Goal: Task Accomplishment & Management: Manage account settings

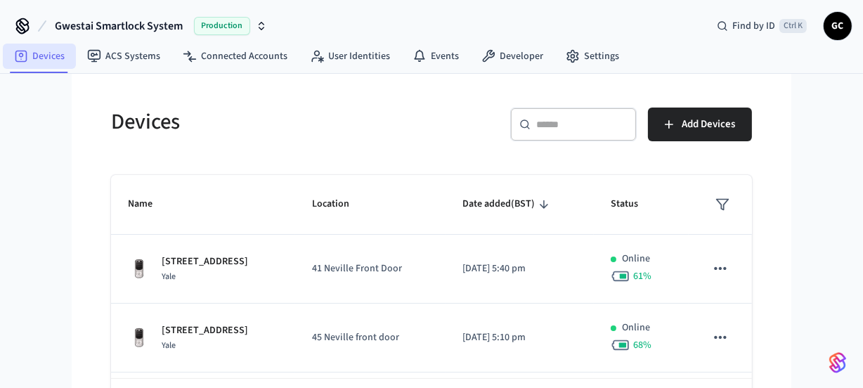
click at [35, 56] on link "Devices" at bounding box center [39, 56] width 73 height 25
click at [570, 119] on input "text" at bounding box center [582, 124] width 91 height 14
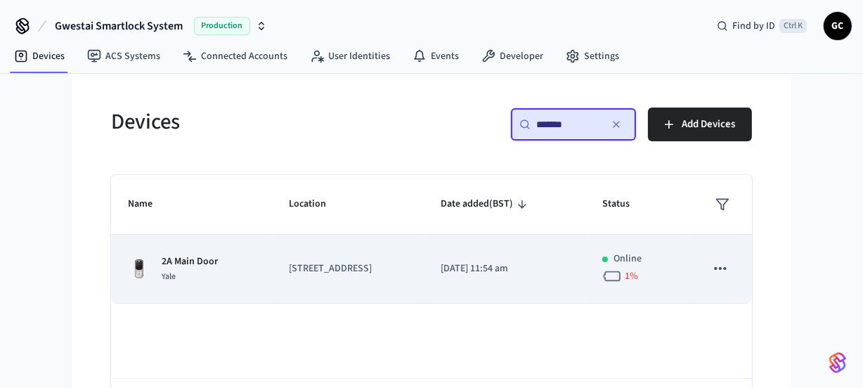
type input "*******"
click at [154, 249] on td "2A Main Door Yale" at bounding box center [191, 269] width 161 height 69
click at [184, 255] on p "2A Main Door" at bounding box center [190, 262] width 56 height 15
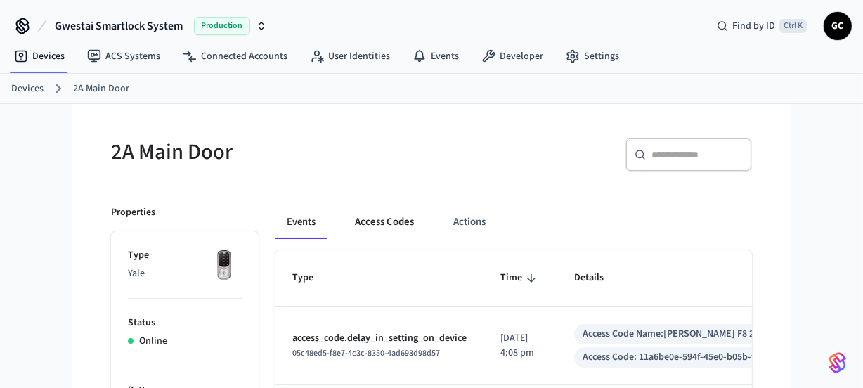
click at [390, 216] on button "Access Codes" at bounding box center [385, 222] width 82 height 34
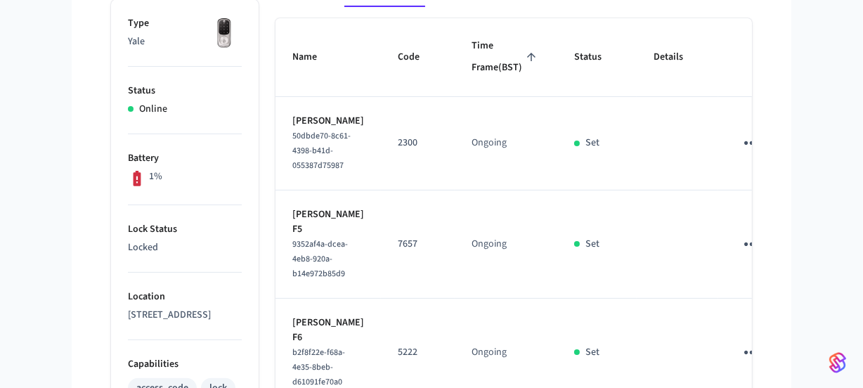
scroll to position [293, 0]
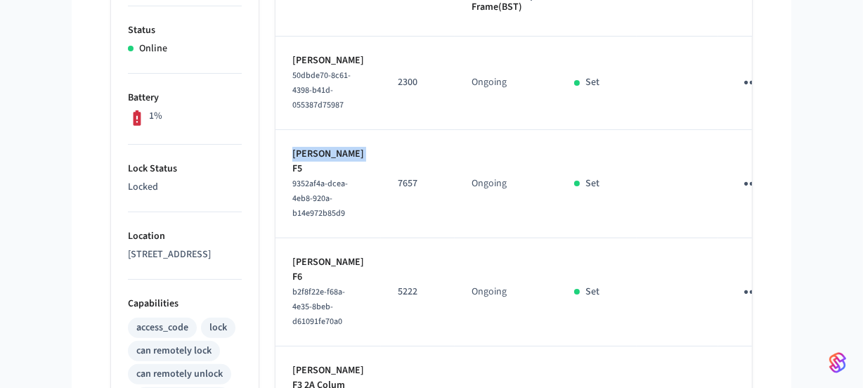
drag, startPoint x: 363, startPoint y: 189, endPoint x: 294, endPoint y: 188, distance: 68.9
click at [294, 188] on td "[PERSON_NAME] F5 9352af4a-dcea-4eb8-920a-b14e972b85d9" at bounding box center [328, 184] width 105 height 108
copy p "[PERSON_NAME]"
drag, startPoint x: 364, startPoint y: 300, endPoint x: 378, endPoint y: 283, distance: 22.0
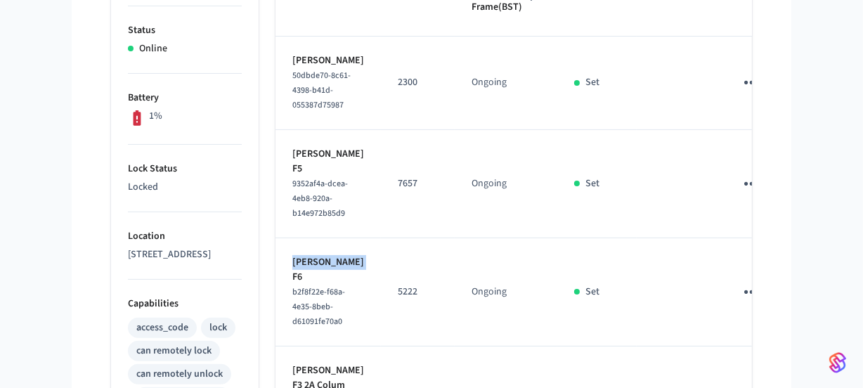
click at [292, 301] on td "[PERSON_NAME] F6 b2f8f22e-f68a-4e35-8beb-d61091fe70a0" at bounding box center [328, 292] width 105 height 108
click at [741, 303] on icon "sticky table" at bounding box center [752, 292] width 22 height 22
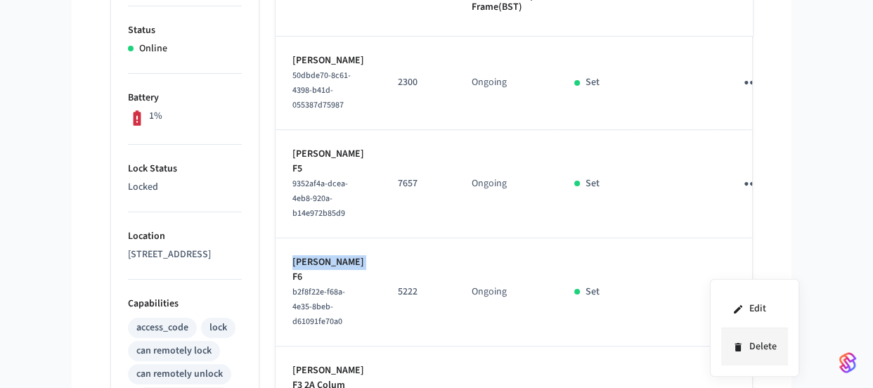
click at [771, 350] on li "Delete" at bounding box center [754, 346] width 67 height 37
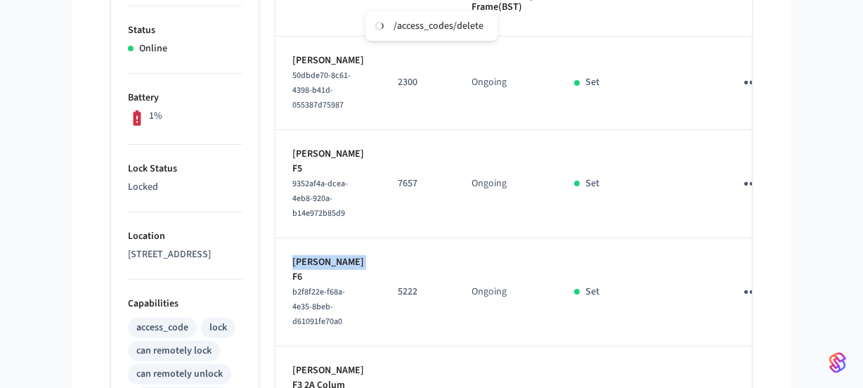
scroll to position [484, 0]
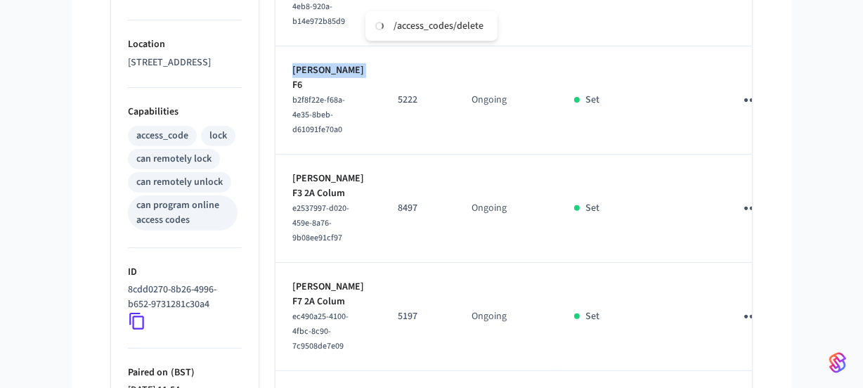
click at [741, 111] on icon "sticky table" at bounding box center [752, 100] width 22 height 22
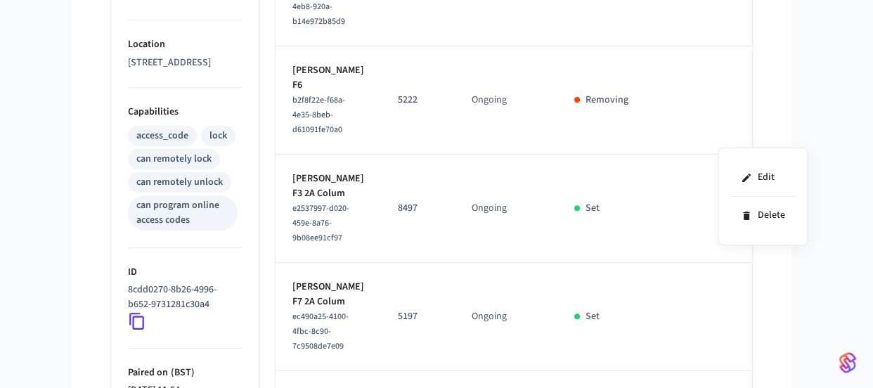
drag, startPoint x: 368, startPoint y: 214, endPoint x: 295, endPoint y: 210, distance: 73.2
click at [295, 210] on div at bounding box center [436, 194] width 873 height 388
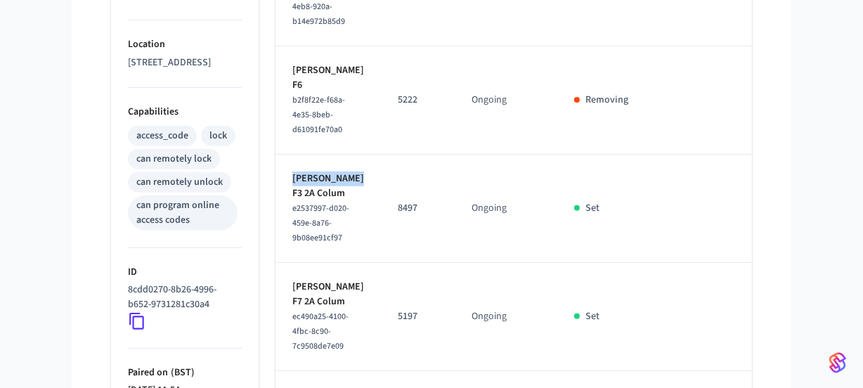
drag, startPoint x: 294, startPoint y: 214, endPoint x: 367, endPoint y: 218, distance: 73.2
click at [367, 218] on td "Samantha Chee F3 2A Colum e2537997-d020-459e-8a76-9b08ee91cf97" at bounding box center [328, 209] width 105 height 108
copy p "Samantha Chee"
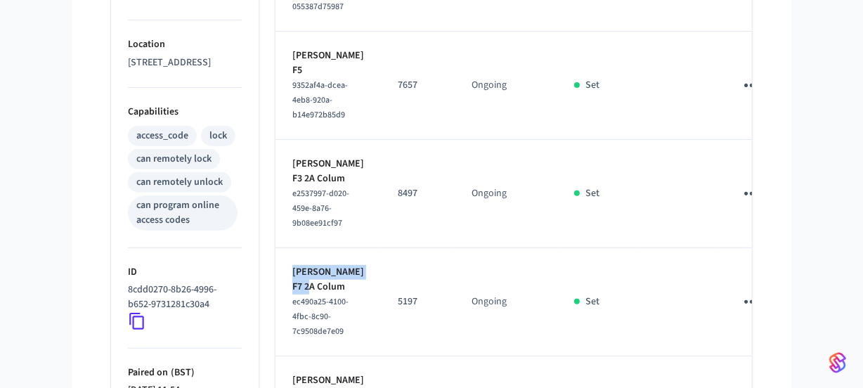
drag, startPoint x: 329, startPoint y: 323, endPoint x: 283, endPoint y: 309, distance: 48.3
click at [283, 309] on td "Jennifer Franklin F7 2A Colum ec490a25-4100-4fbc-8c90-7c9508de7e09" at bounding box center [328, 302] width 105 height 108
copy p "Jennifer Franklin"
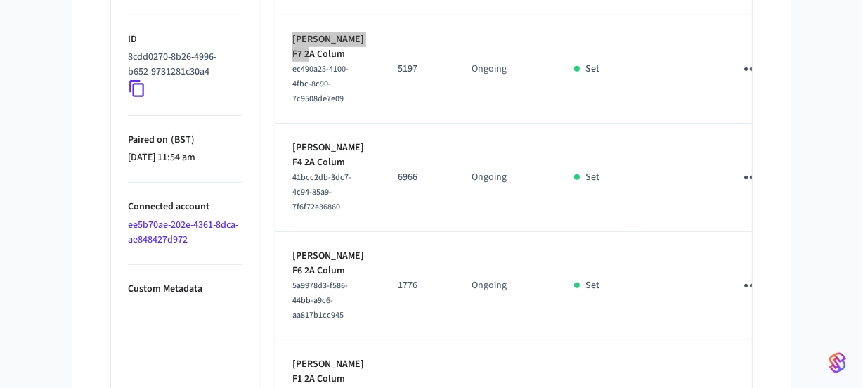
scroll to position [740, 0]
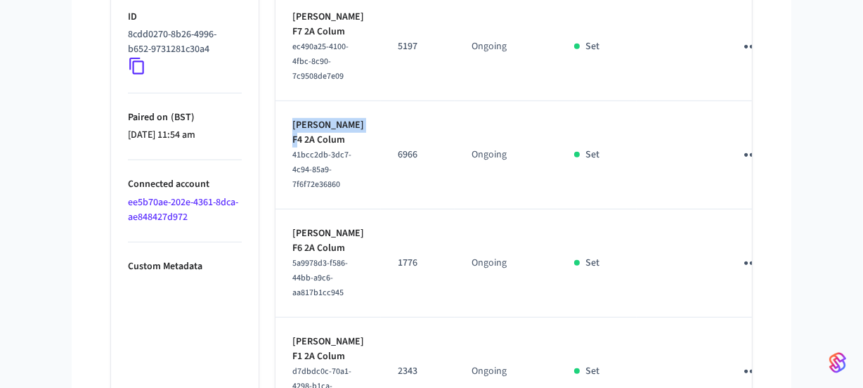
drag, startPoint x: 324, startPoint y: 192, endPoint x: 277, endPoint y: 176, distance: 49.8
click at [277, 176] on td "Anthony Hartley F4 2A Colum 41bcc2db-3dc7-4c94-85a9-7f6f72e36860" at bounding box center [328, 155] width 105 height 108
copy p "Anthony Hartley"
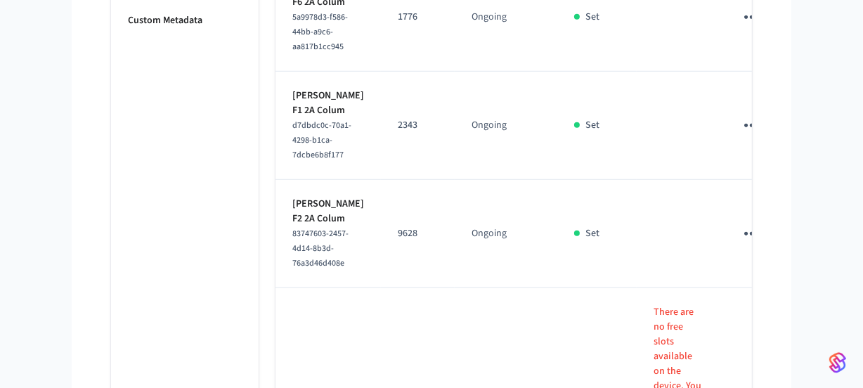
scroll to position [996, 0]
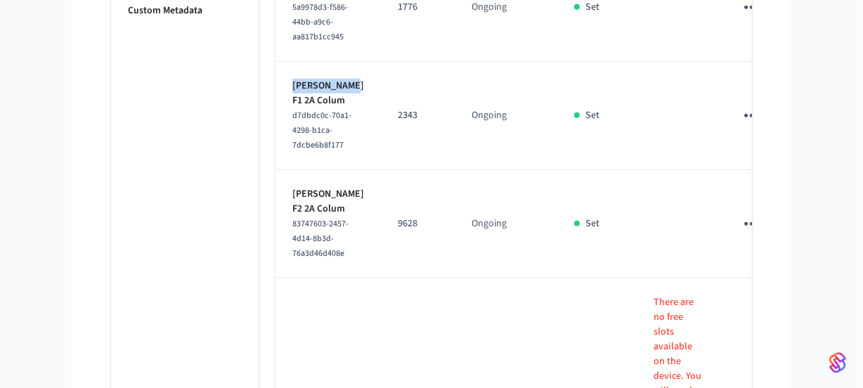
drag, startPoint x: 342, startPoint y: 147, endPoint x: 281, endPoint y: 151, distance: 60.6
click at [281, 151] on td "Ian Harrison F1 2A Colum d7dbdc0c-70a1-4298-b1ca-7dcbe6b8f177" at bounding box center [328, 116] width 105 height 108
copy p "Ian Harrison"
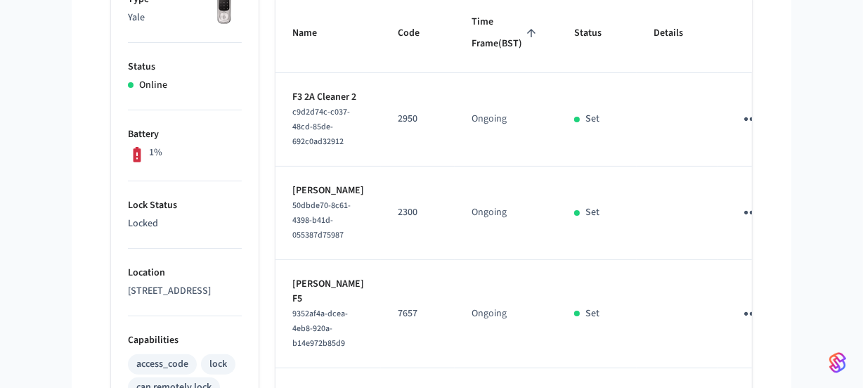
scroll to position [1, 0]
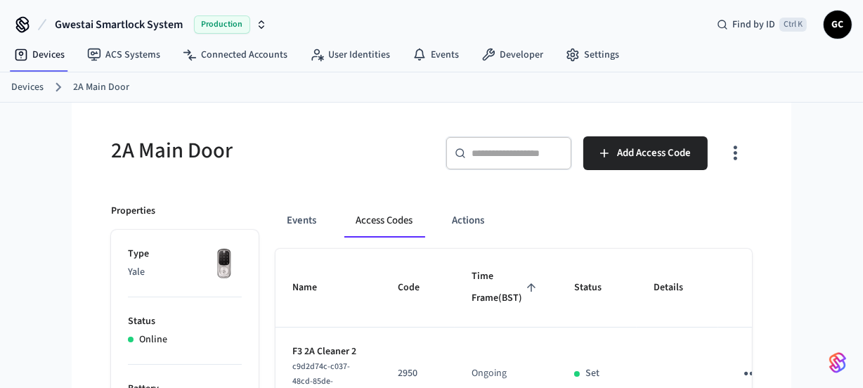
click at [27, 91] on link "Devices" at bounding box center [27, 87] width 32 height 15
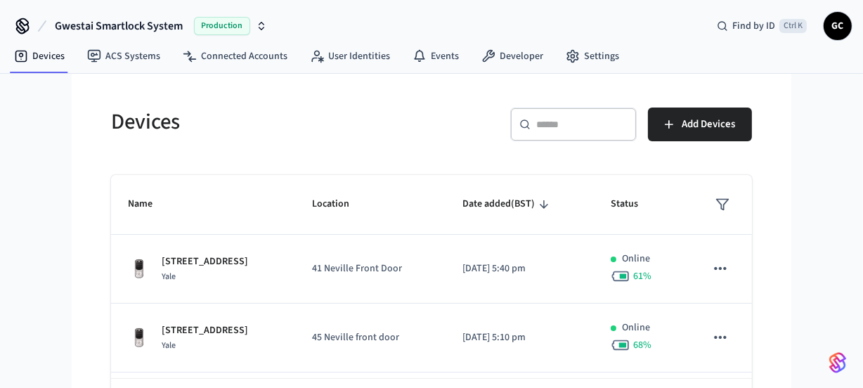
click at [562, 127] on input "text" at bounding box center [582, 124] width 91 height 14
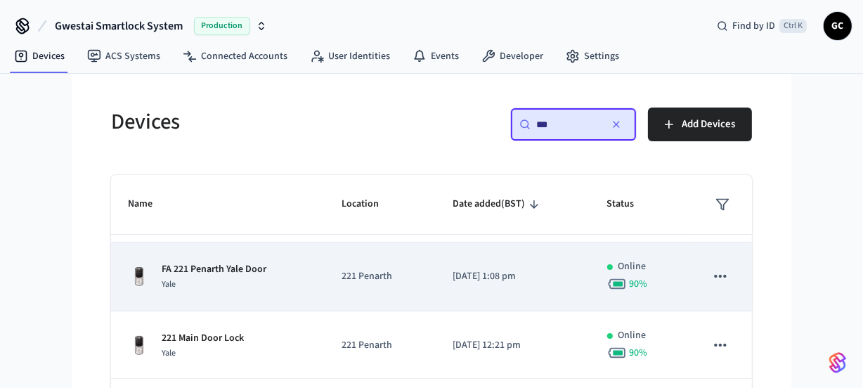
scroll to position [269, 0]
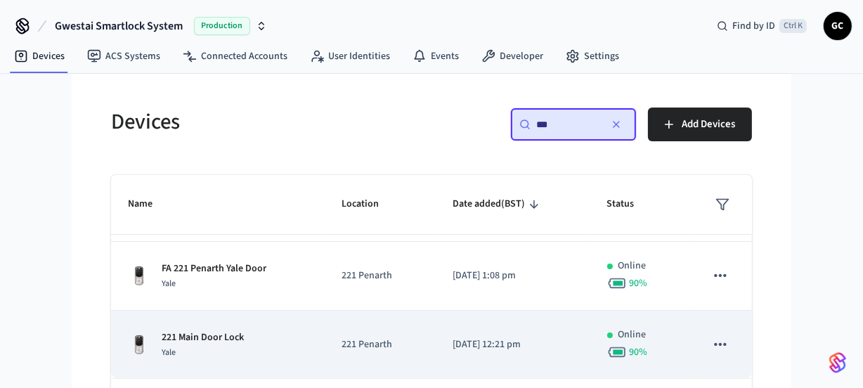
type input "***"
click at [244, 343] on div "221 Main Door Lock Yale" at bounding box center [218, 345] width 180 height 30
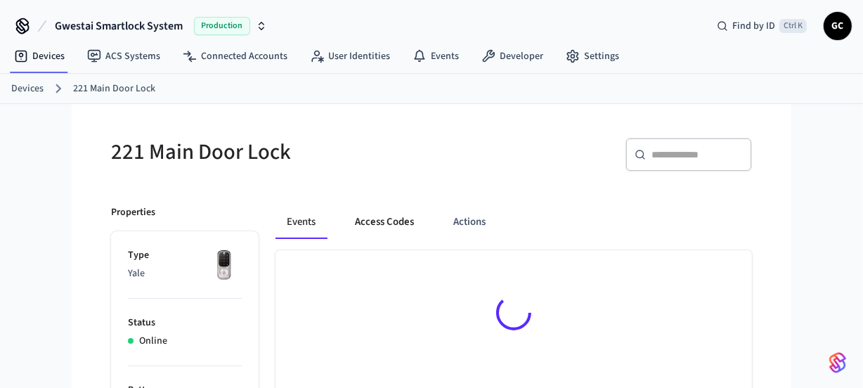
click at [384, 221] on button "Access Codes" at bounding box center [385, 222] width 82 height 34
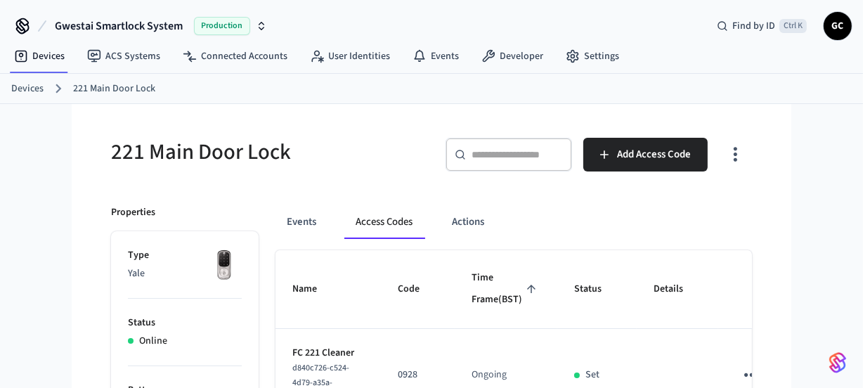
click at [37, 90] on link "Devices" at bounding box center [27, 89] width 32 height 15
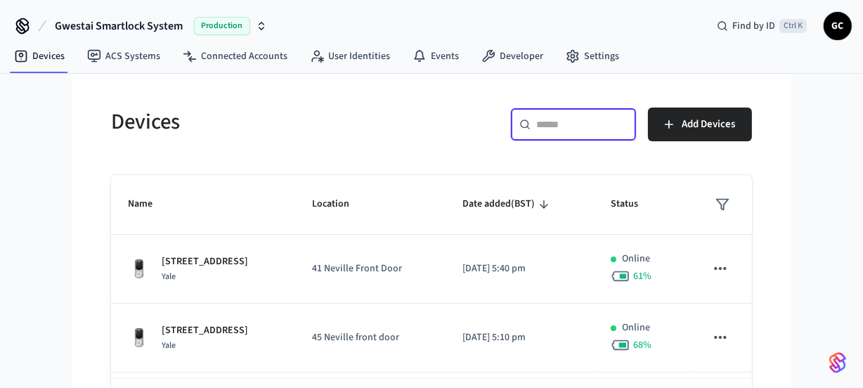
click at [572, 126] on input "text" at bounding box center [582, 124] width 91 height 14
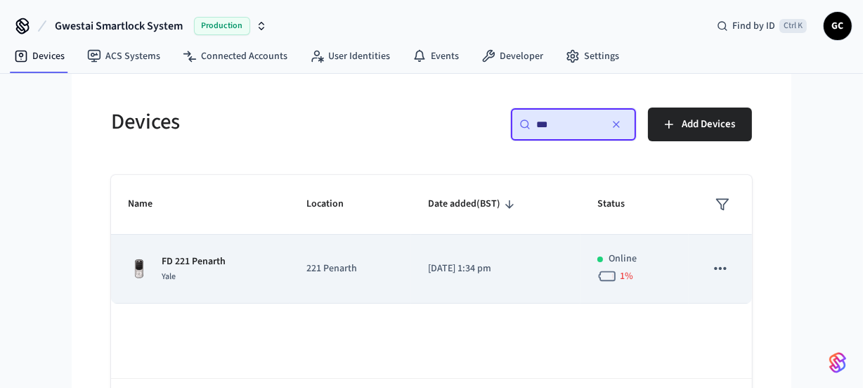
type input "**"
click at [191, 261] on p "FD 221 Penarth" at bounding box center [194, 262] width 64 height 15
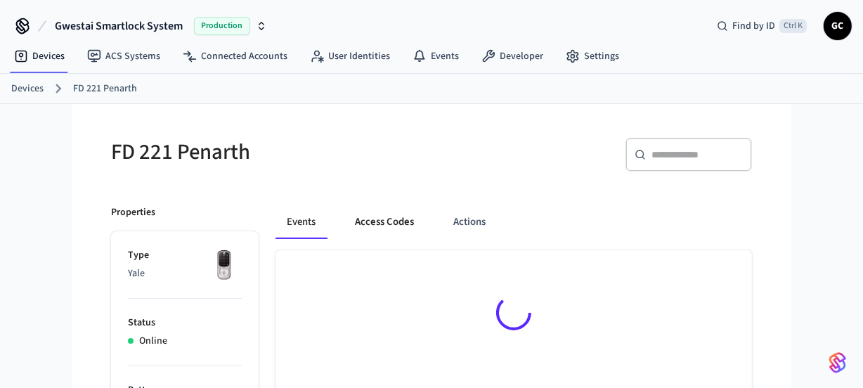
click at [374, 224] on button "Access Codes" at bounding box center [385, 222] width 82 height 34
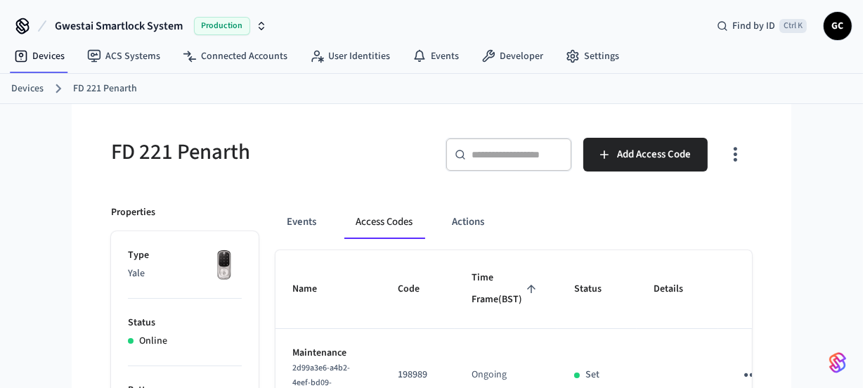
drag, startPoint x: 32, startPoint y: 86, endPoint x: 49, endPoint y: 88, distance: 17.0
click at [33, 86] on link "Devices" at bounding box center [27, 89] width 32 height 15
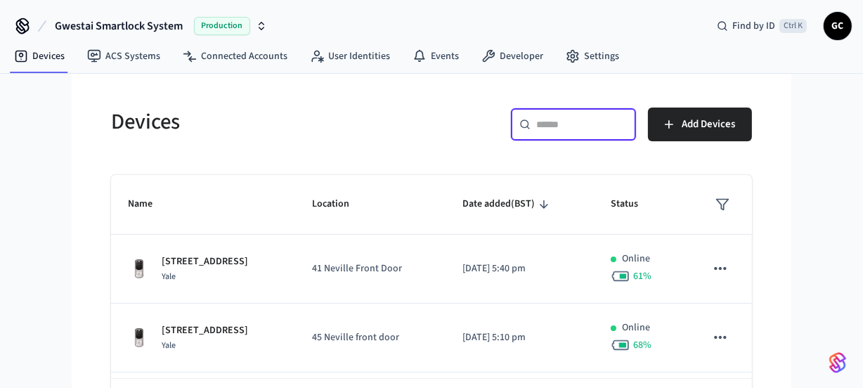
click at [580, 127] on input "text" at bounding box center [582, 124] width 91 height 14
click at [588, 131] on input "text" at bounding box center [582, 124] width 91 height 14
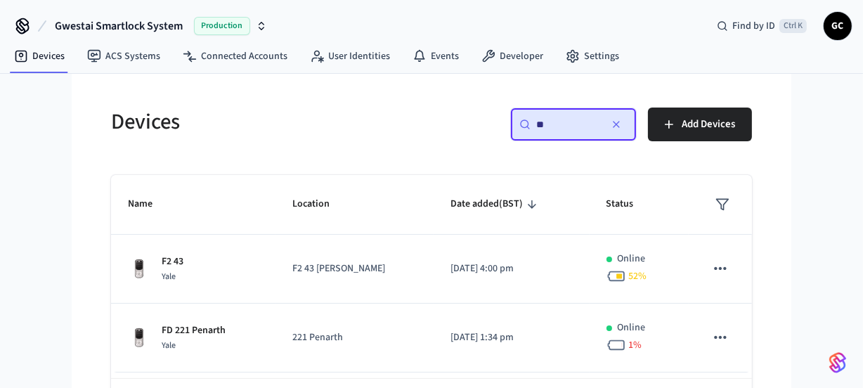
type input "*"
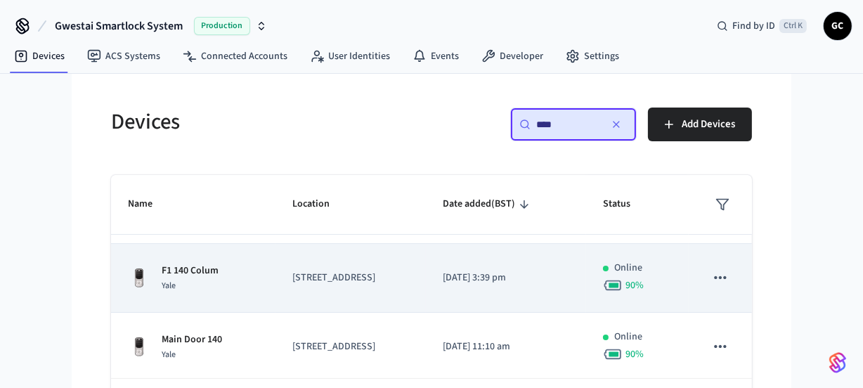
scroll to position [200, 0]
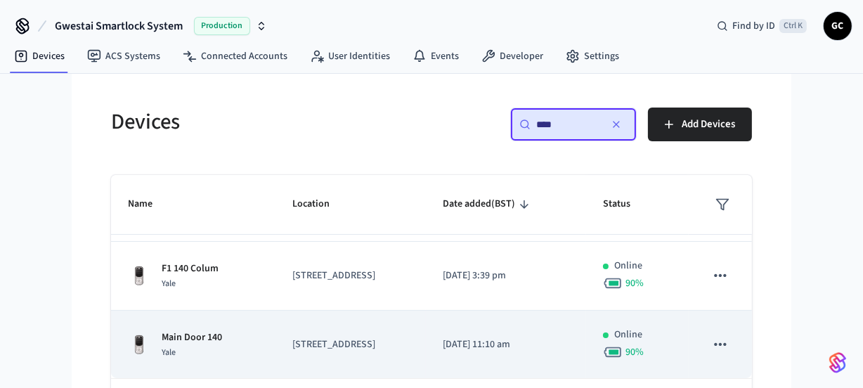
type input "***"
click at [192, 332] on p "Main Door 140" at bounding box center [192, 337] width 60 height 15
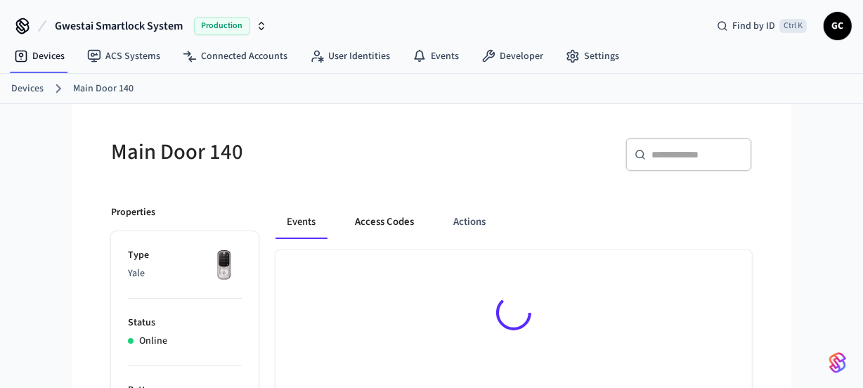
click at [375, 219] on button "Access Codes" at bounding box center [385, 222] width 82 height 34
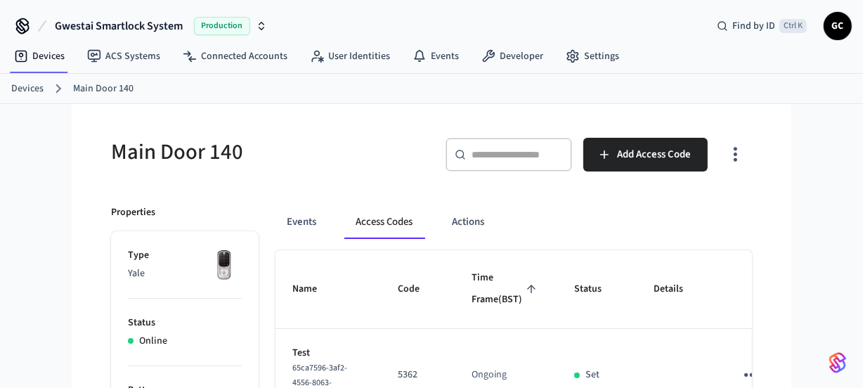
click at [36, 82] on link "Devices" at bounding box center [27, 89] width 32 height 15
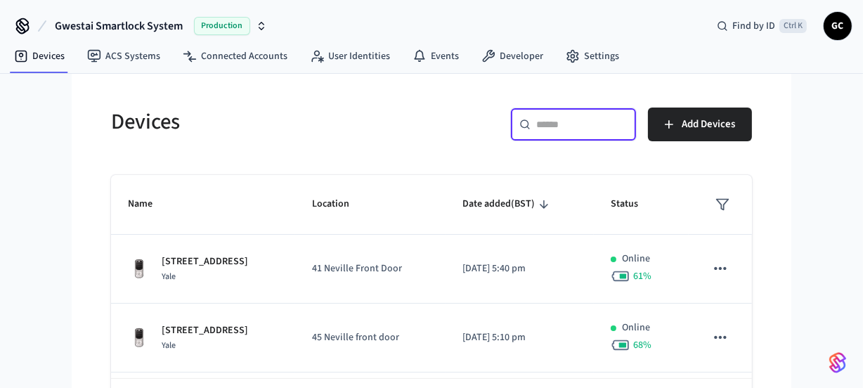
click at [555, 120] on input "text" at bounding box center [582, 124] width 91 height 14
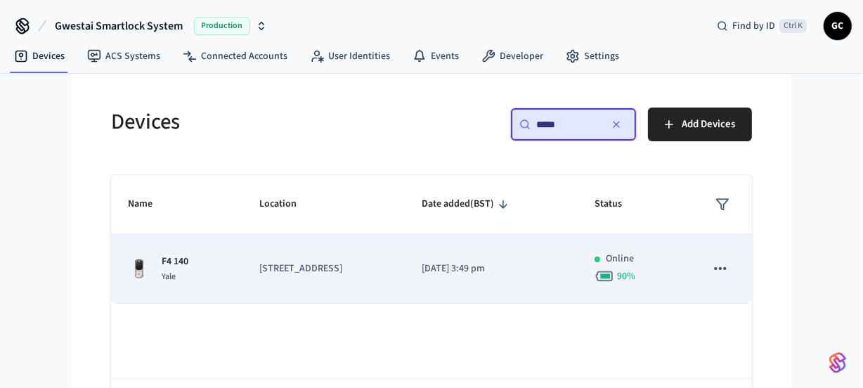
type input "*****"
click at [179, 259] on p "F4 140" at bounding box center [175, 262] width 27 height 15
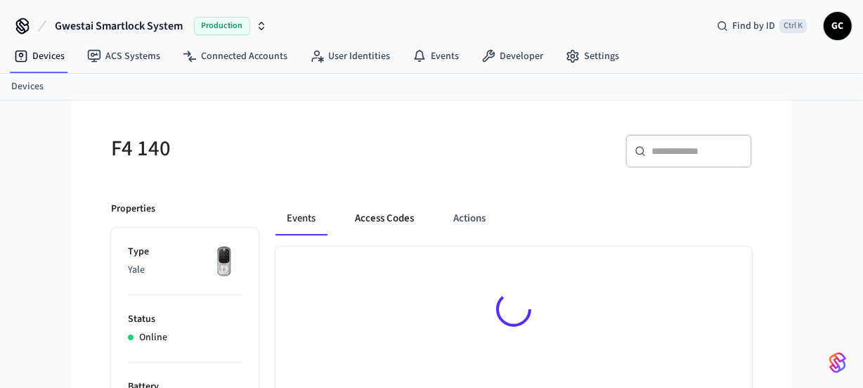
click at [385, 215] on button "Access Codes" at bounding box center [385, 219] width 82 height 34
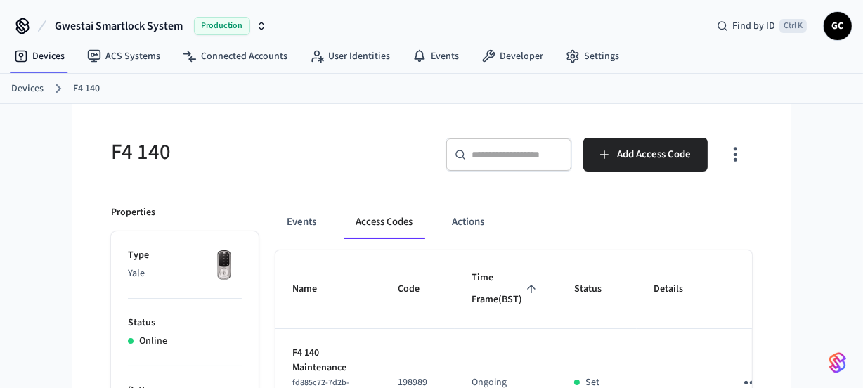
click at [18, 82] on link "Devices" at bounding box center [27, 89] width 32 height 15
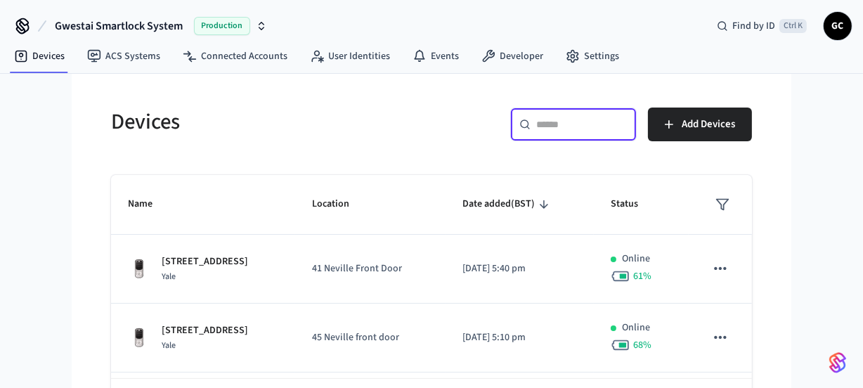
click at [568, 125] on input "text" at bounding box center [582, 124] width 91 height 14
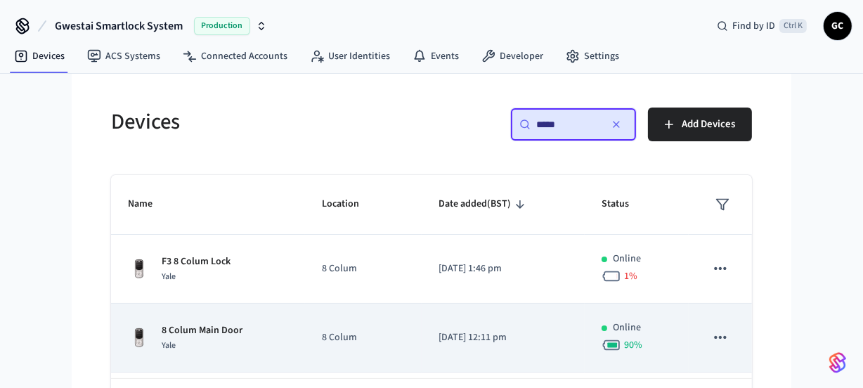
type input "*****"
click at [248, 319] on td "8 Colum Main Door Yale" at bounding box center [208, 338] width 194 height 69
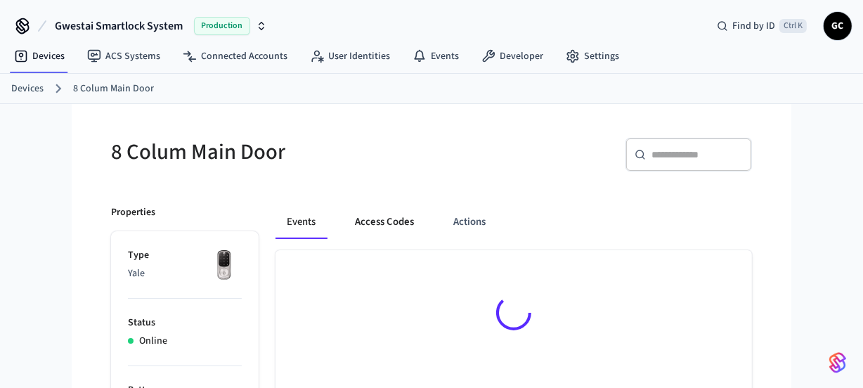
click at [390, 222] on button "Access Codes" at bounding box center [385, 222] width 82 height 34
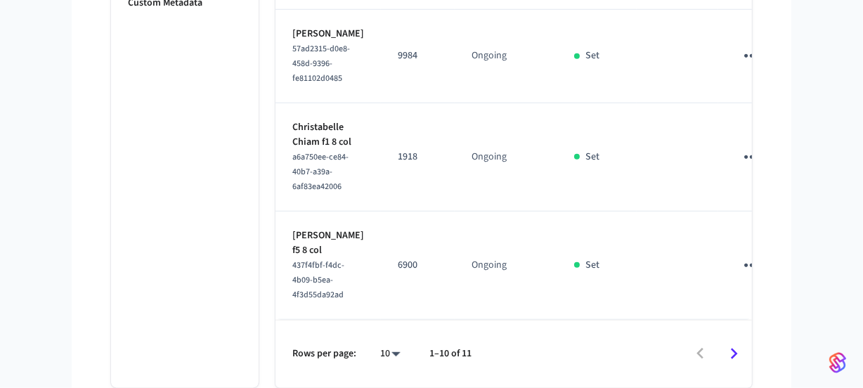
scroll to position [1196, 0]
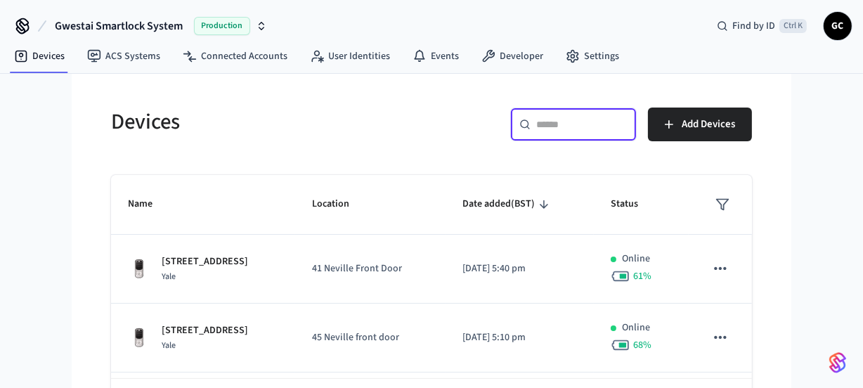
click at [597, 123] on input "text" at bounding box center [582, 124] width 91 height 14
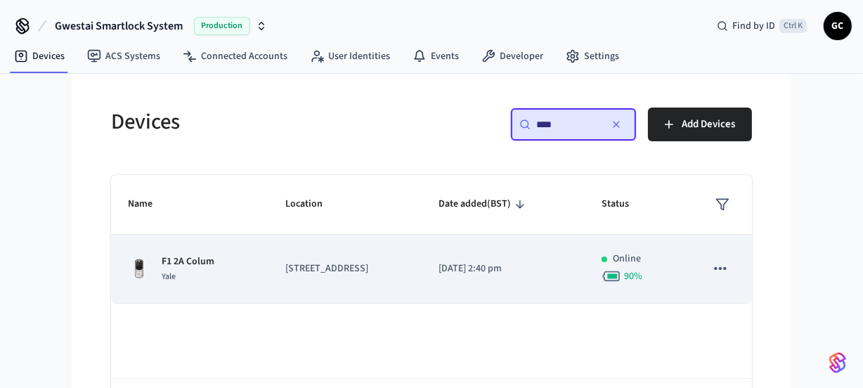
type input "****"
click at [191, 259] on p "F1 2A Colum" at bounding box center [188, 262] width 53 height 15
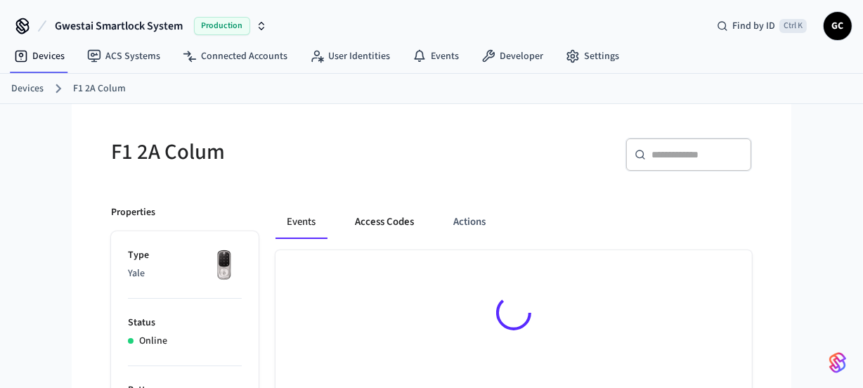
click at [406, 219] on button "Access Codes" at bounding box center [385, 222] width 82 height 34
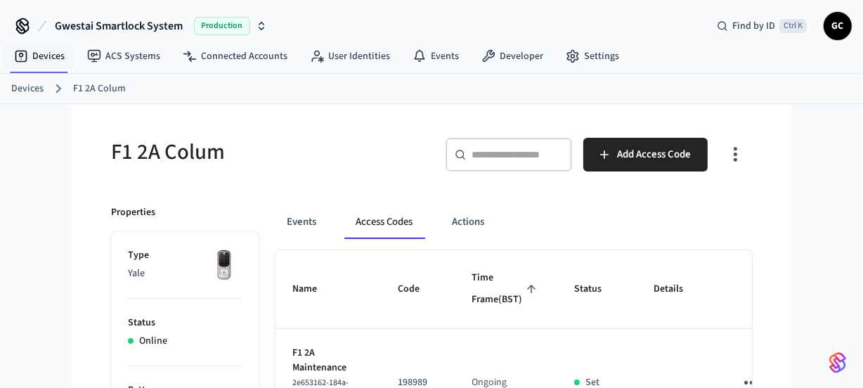
click at [31, 84] on link "Devices" at bounding box center [27, 89] width 32 height 15
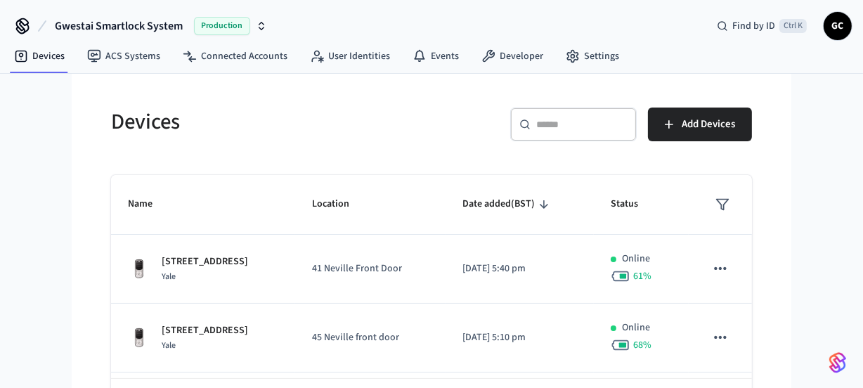
click at [562, 122] on input "text" at bounding box center [582, 124] width 91 height 14
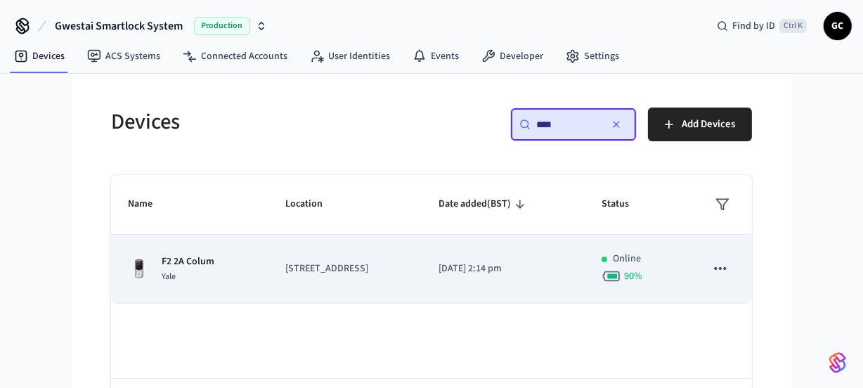
type input "****"
click at [169, 253] on td "F2 2A Colum Yale" at bounding box center [190, 269] width 158 height 69
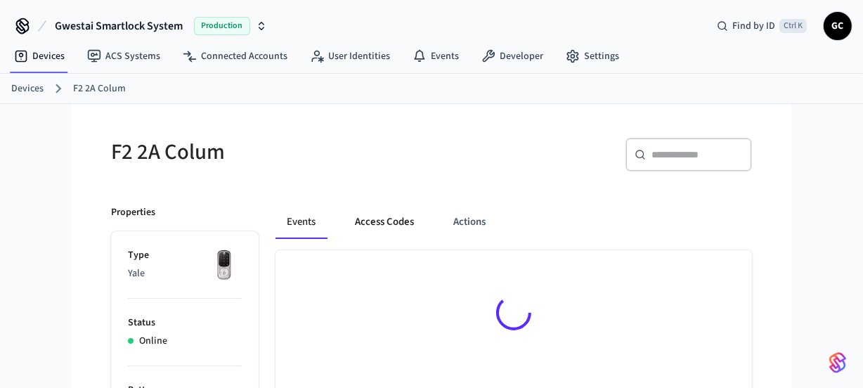
click at [380, 225] on button "Access Codes" at bounding box center [385, 222] width 82 height 34
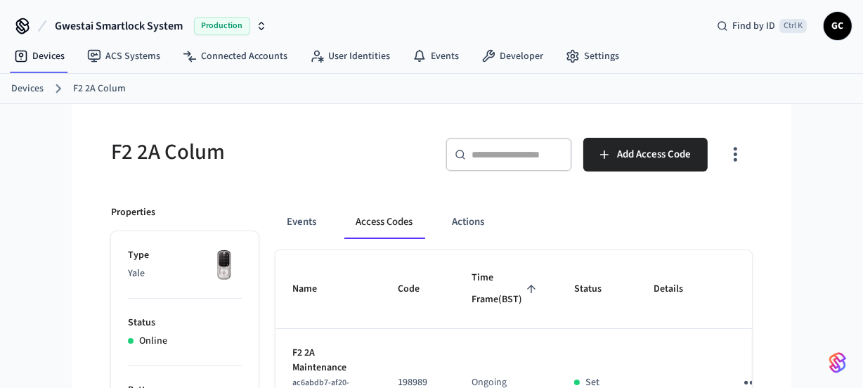
click at [35, 86] on link "Devices" at bounding box center [27, 89] width 32 height 15
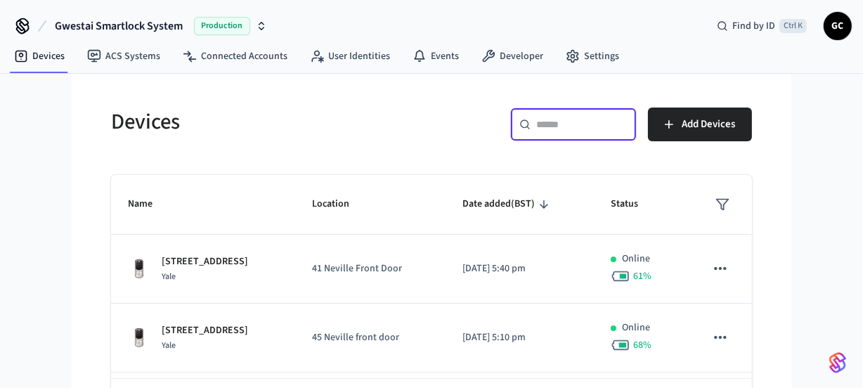
click at [551, 123] on input "text" at bounding box center [582, 124] width 91 height 14
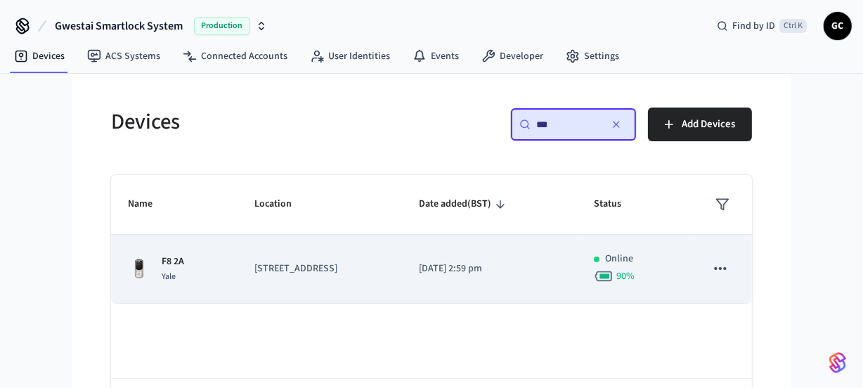
type input "**"
click at [166, 252] on td "F8 2A Yale" at bounding box center [174, 269] width 127 height 69
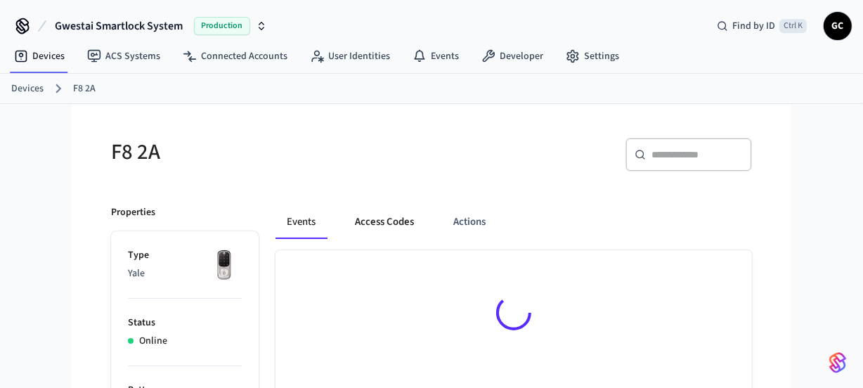
click at [364, 217] on button "Access Codes" at bounding box center [385, 222] width 82 height 34
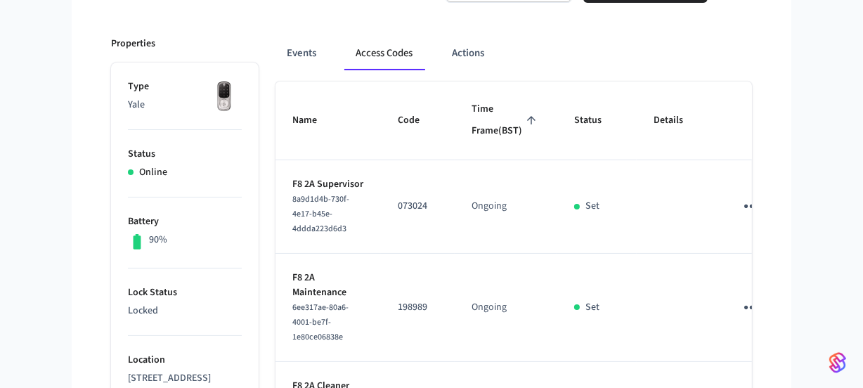
scroll to position [39, 0]
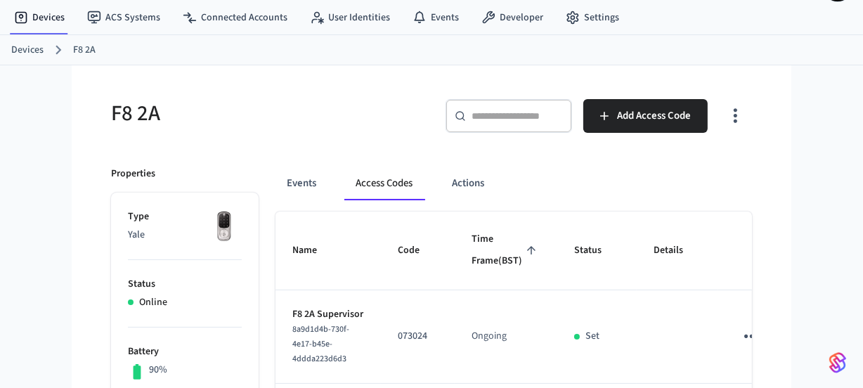
drag, startPoint x: 19, startPoint y: 49, endPoint x: 174, endPoint y: 72, distance: 156.4
click at [20, 49] on link "Devices" at bounding box center [27, 50] width 32 height 15
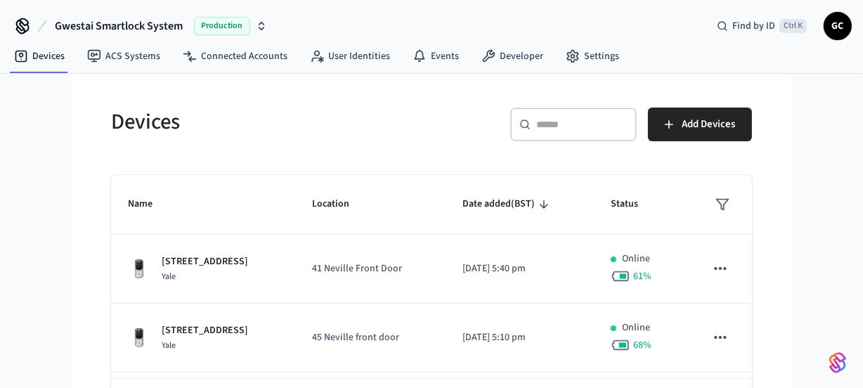
click at [546, 124] on input "text" at bounding box center [582, 124] width 91 height 14
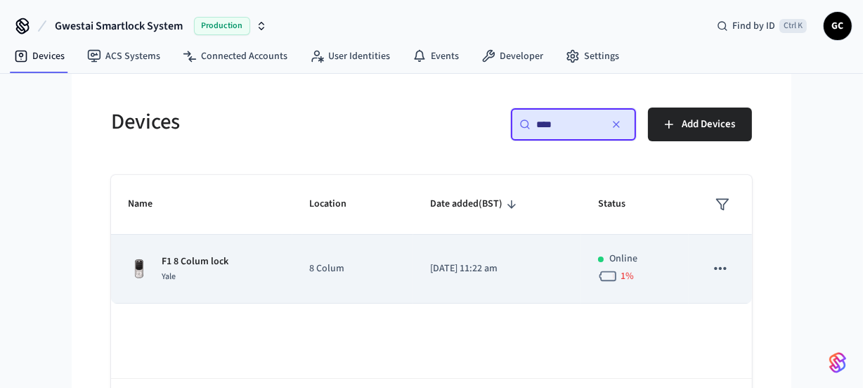
type input "****"
click at [213, 259] on p "F1 8 Colum lock" at bounding box center [195, 262] width 67 height 15
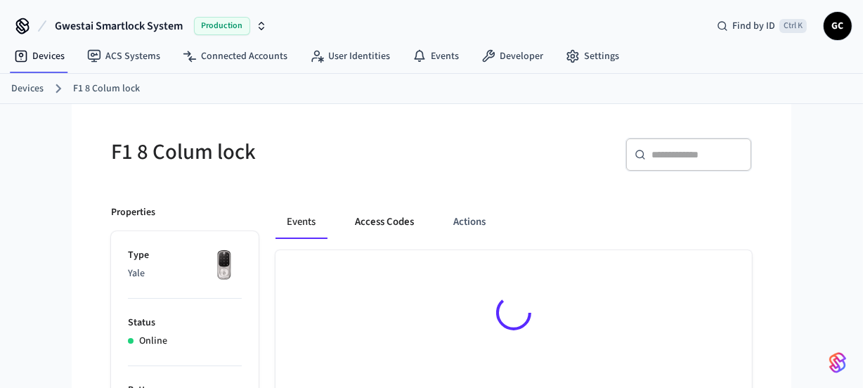
click at [380, 213] on button "Access Codes" at bounding box center [385, 222] width 82 height 34
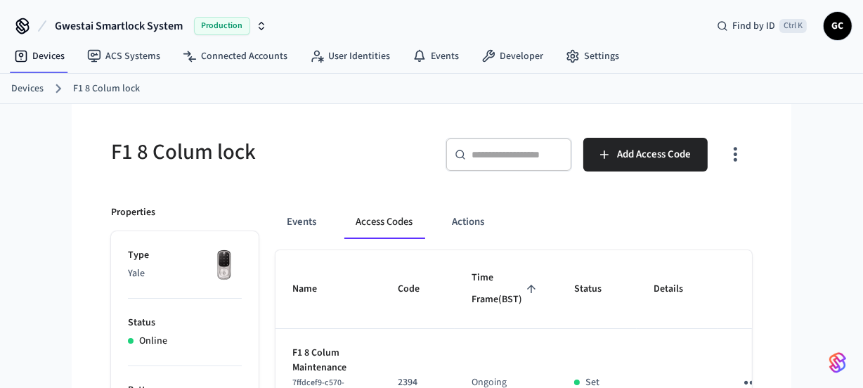
click at [26, 79] on ol "Devices F1 8 Colum lock" at bounding box center [437, 88] width 852 height 18
click at [20, 83] on link "Devices" at bounding box center [27, 89] width 32 height 15
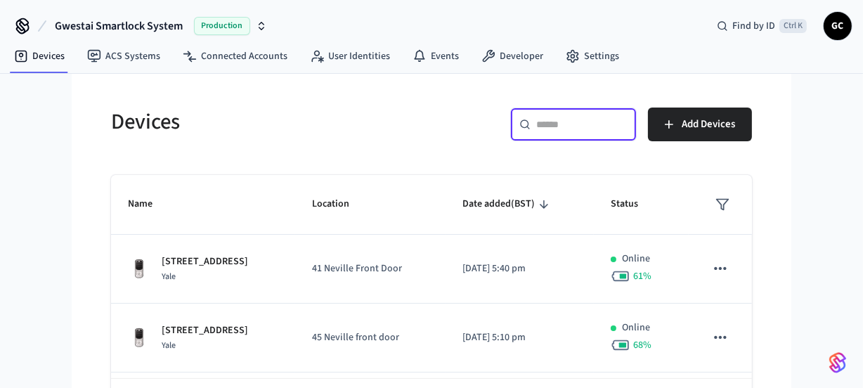
drag, startPoint x: 566, startPoint y: 124, endPoint x: 568, endPoint y: 113, distance: 11.4
click at [567, 124] on input "text" at bounding box center [582, 124] width 91 height 14
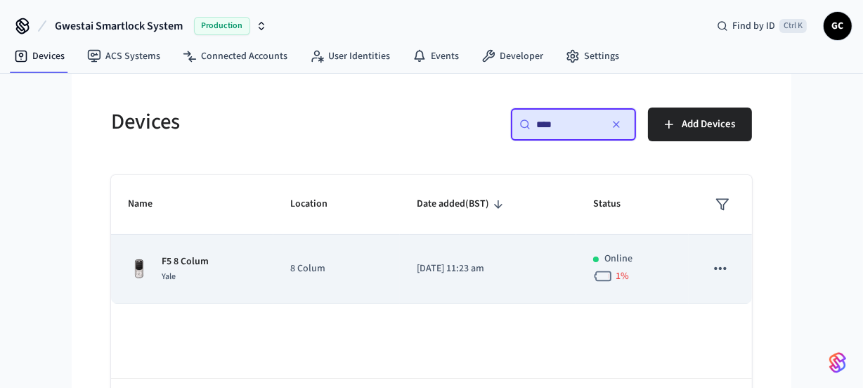
type input "****"
click at [196, 248] on td "F5 8 Colum Yale" at bounding box center [192, 269] width 162 height 69
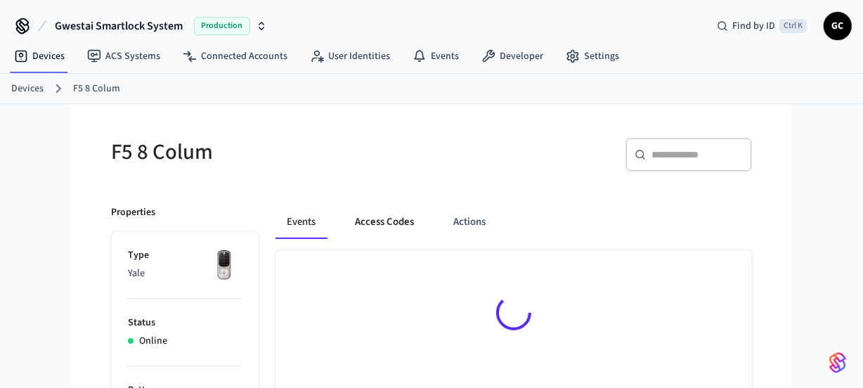
click at [366, 217] on button "Access Codes" at bounding box center [385, 222] width 82 height 34
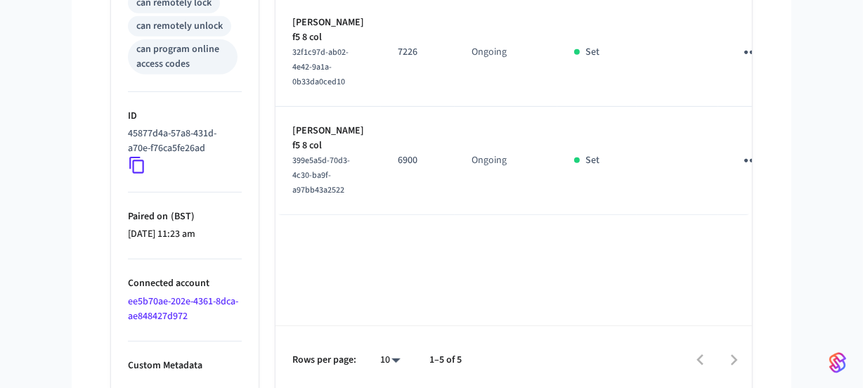
scroll to position [645, 0]
